Goal: Information Seeking & Learning: Learn about a topic

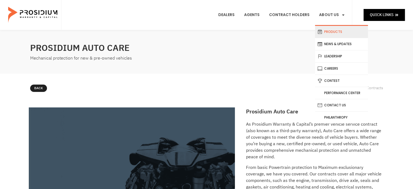
click at [339, 30] on link "Products" at bounding box center [341, 32] width 53 height 12
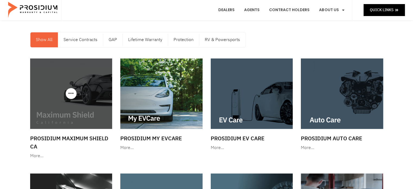
scroll to position [54, 0]
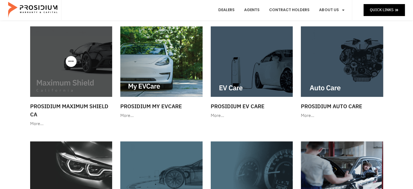
click at [90, 71] on img at bounding box center [71, 61] width 82 height 70
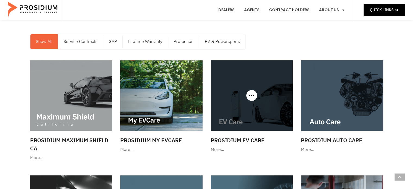
scroll to position [0, 0]
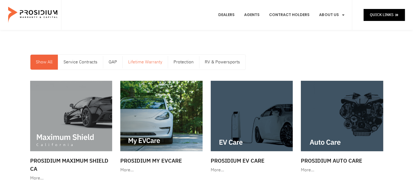
click at [150, 60] on link "Lifetime Warranty" at bounding box center [145, 62] width 45 height 15
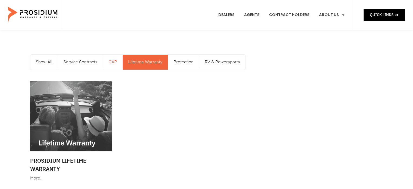
click at [113, 62] on link "GAP" at bounding box center [112, 62] width 19 height 15
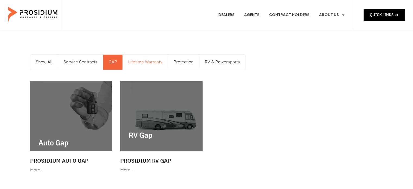
drag, startPoint x: 134, startPoint y: 61, endPoint x: 155, endPoint y: 62, distance: 21.2
click at [134, 62] on link "Lifetime Warranty" at bounding box center [145, 62] width 45 height 15
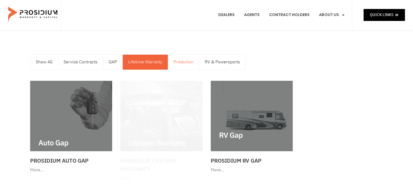
click at [176, 61] on link "Protection" at bounding box center [183, 62] width 31 height 15
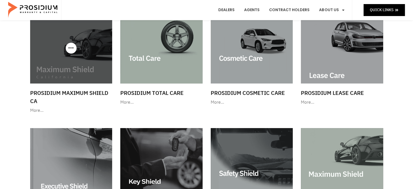
scroll to position [54, 0]
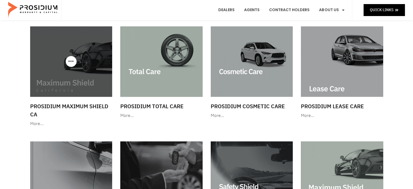
click at [80, 65] on img at bounding box center [71, 61] width 82 height 70
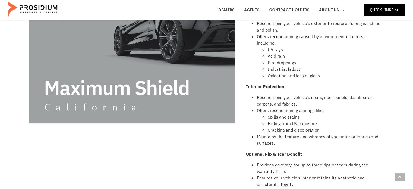
scroll to position [109, 0]
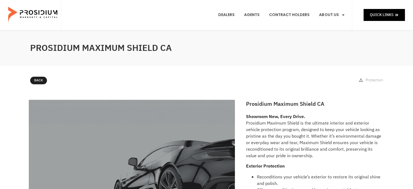
click at [36, 74] on div "Back Protection" at bounding box center [206, 81] width 358 height 15
click at [44, 81] on span "Back" at bounding box center [42, 80] width 9 height 6
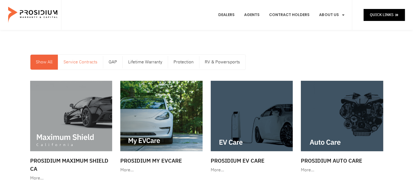
click at [92, 63] on link "Service Contracts" at bounding box center [80, 62] width 45 height 15
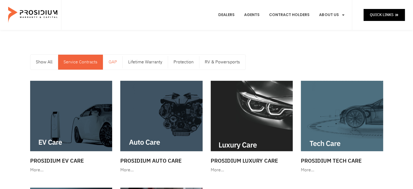
click at [120, 58] on link "GAP" at bounding box center [112, 62] width 19 height 15
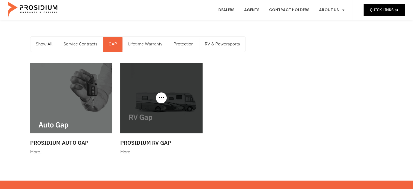
scroll to position [27, 0]
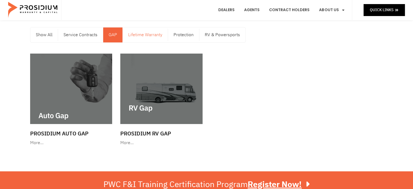
click at [143, 36] on link "Lifetime Warranty" at bounding box center [145, 34] width 45 height 15
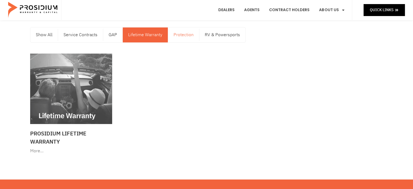
click at [189, 37] on link "Protection" at bounding box center [183, 34] width 31 height 15
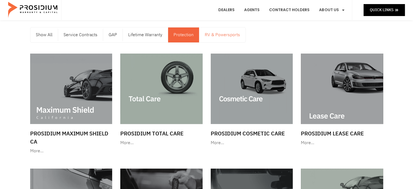
click at [240, 34] on link "RV & Powersports" at bounding box center [222, 34] width 46 height 15
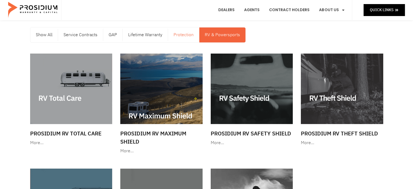
click at [184, 35] on link "Protection" at bounding box center [183, 34] width 31 height 15
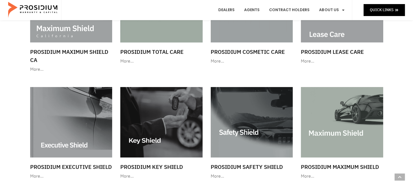
scroll to position [0, 0]
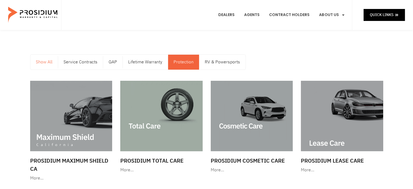
click at [32, 61] on link "Show All" at bounding box center [43, 62] width 27 height 15
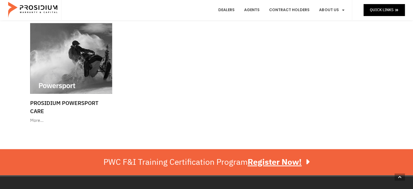
scroll to position [814, 0]
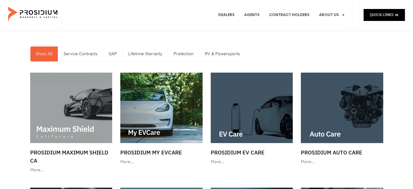
scroll to position [0, 0]
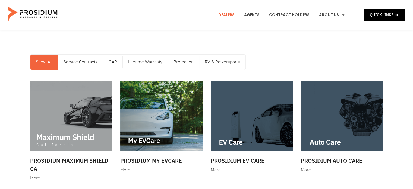
click at [224, 17] on link "Dealers" at bounding box center [226, 15] width 24 height 20
